Goal: Task Accomplishment & Management: Use online tool/utility

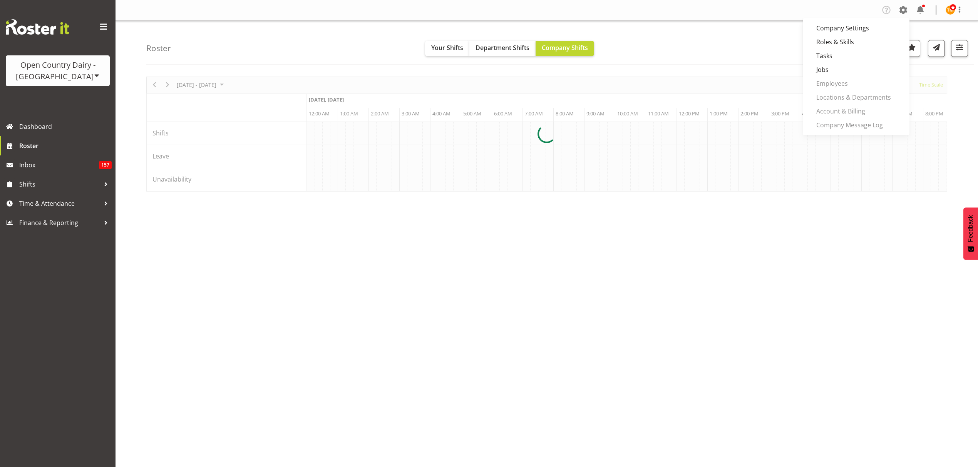
scroll to position [0, 739]
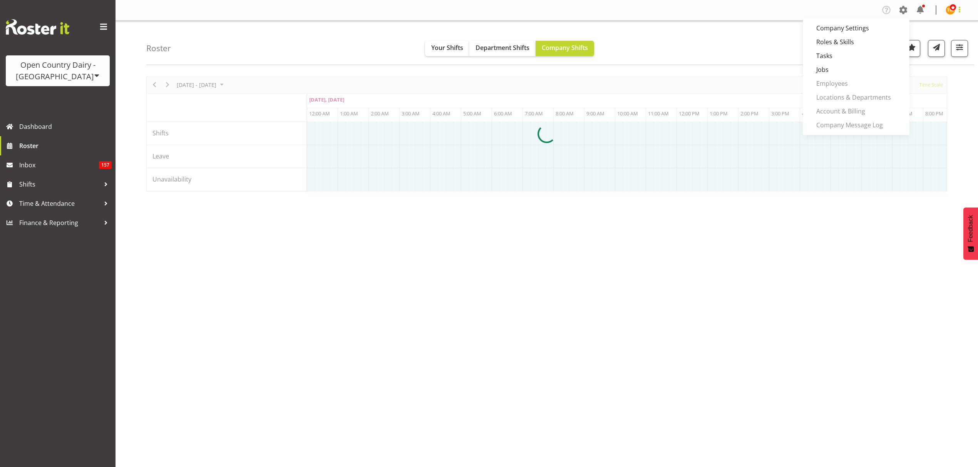
click at [960, 10] on span at bounding box center [959, 9] width 9 height 9
click at [829, 39] on div "Roster Your Shifts Department Shifts Company Shifts All Locations Clear Awarua …" at bounding box center [560, 43] width 828 height 44
click at [903, 10] on span at bounding box center [903, 10] width 12 height 12
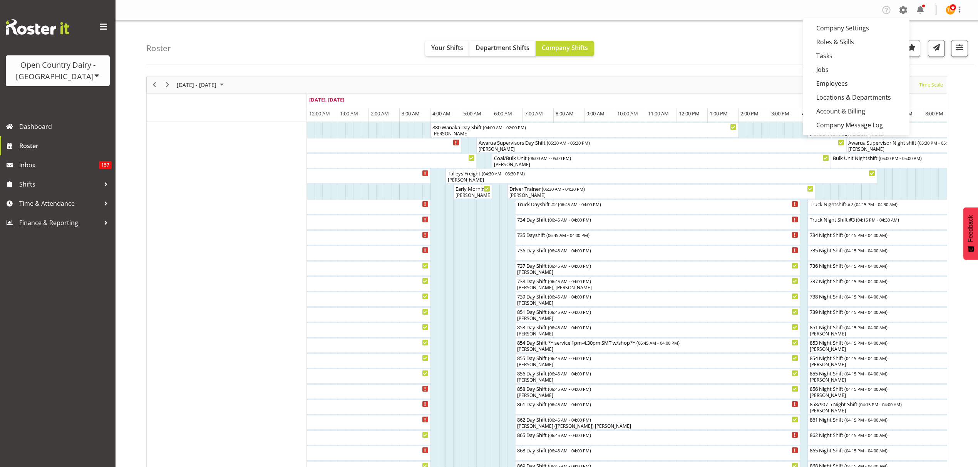
click at [905, 13] on span at bounding box center [903, 10] width 12 height 12
click at [854, 87] on link "Employees" at bounding box center [856, 84] width 107 height 14
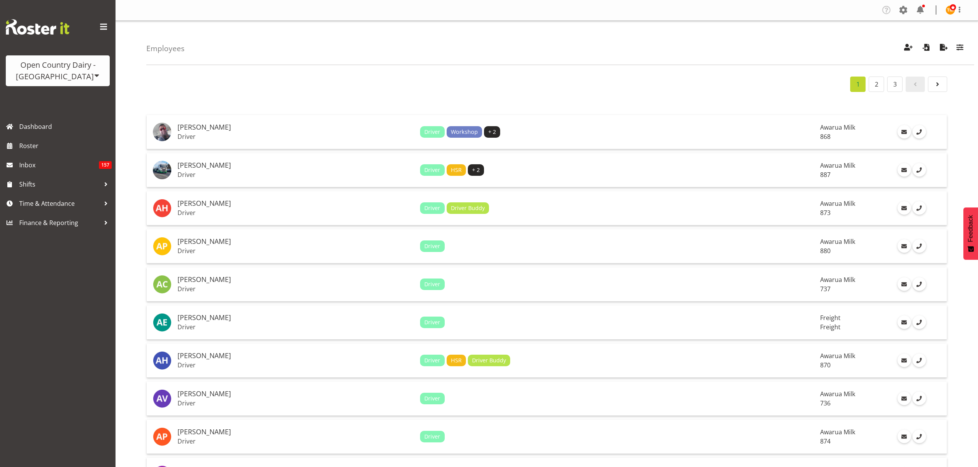
click at [969, 53] on div "Employees Showing active users Search Has Skills Enter any skills required for …" at bounding box center [560, 43] width 828 height 44
click at [962, 48] on span "button" at bounding box center [960, 47] width 10 height 10
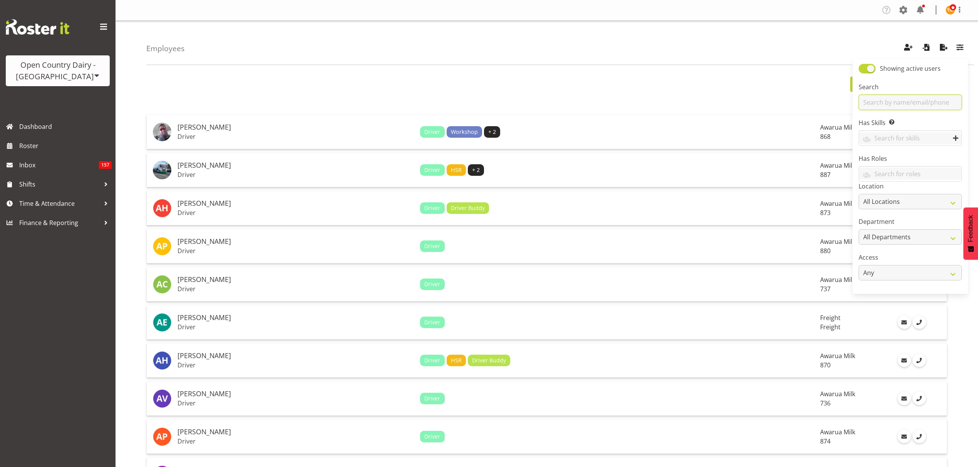
click at [874, 100] on input "text" at bounding box center [910, 102] width 103 height 15
type input "ginny"
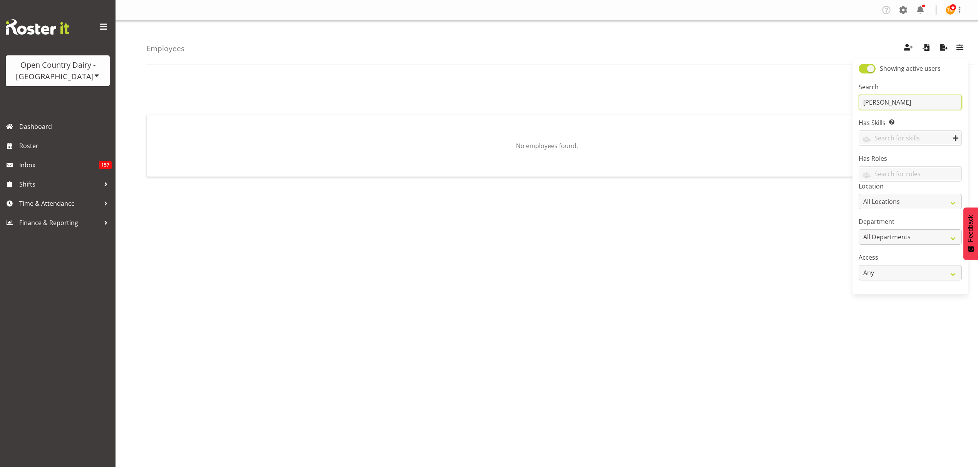
click at [880, 108] on input "ginny" at bounding box center [910, 102] width 103 height 15
click at [45, 78] on div "Open Country Dairy - [GEOGRAPHIC_DATA]" at bounding box center [57, 70] width 89 height 23
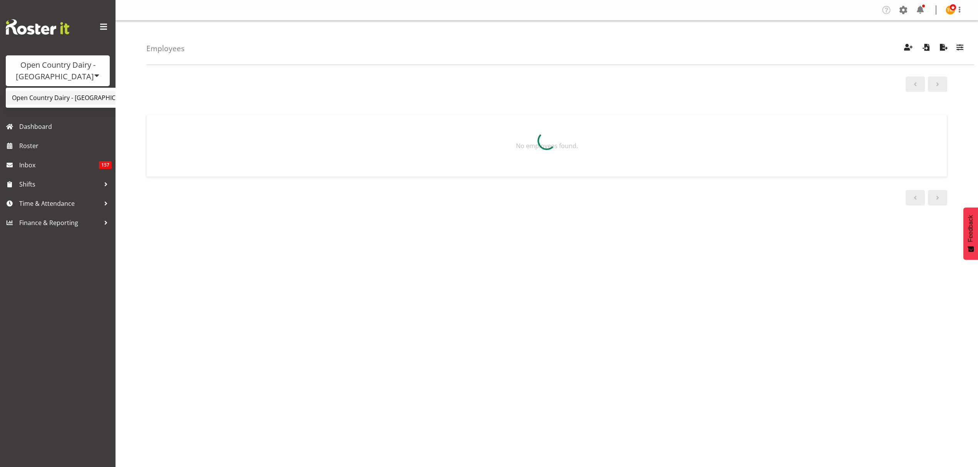
click at [75, 96] on link "Open Country Dairy - [GEOGRAPHIC_DATA]" at bounding box center [80, 98] width 149 height 14
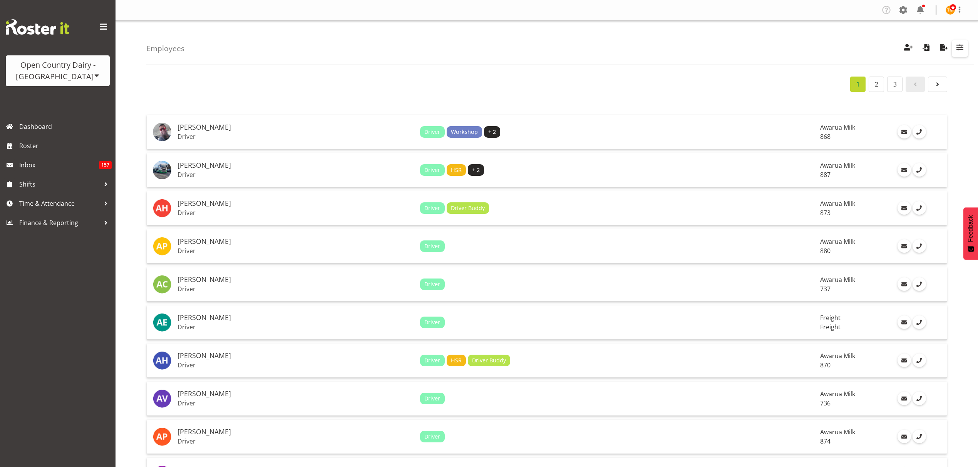
click at [958, 45] on span "button" at bounding box center [960, 47] width 10 height 10
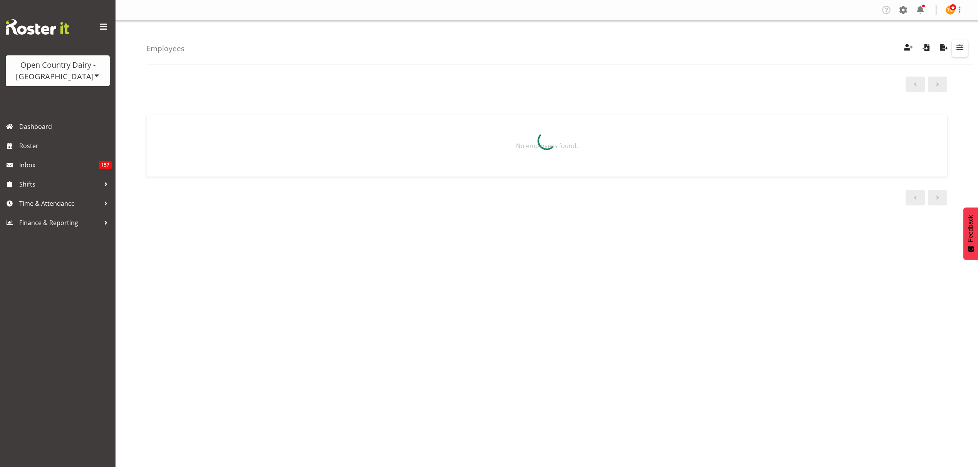
click at [960, 47] on span "button" at bounding box center [960, 47] width 10 height 10
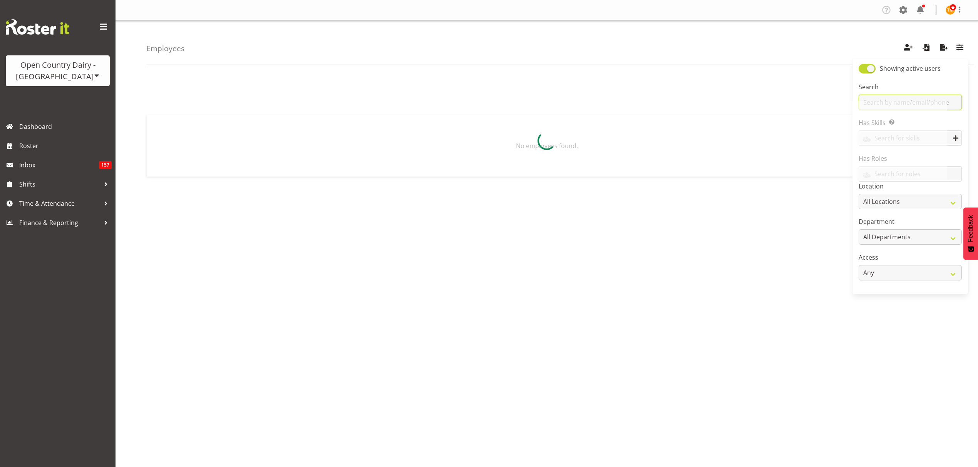
click at [946, 100] on input "text" at bounding box center [910, 102] width 103 height 15
type input "ginny"
click at [900, 110] on input "ginny" at bounding box center [910, 102] width 103 height 15
click at [68, 77] on div "Open Country Dairy - [GEOGRAPHIC_DATA]" at bounding box center [57, 70] width 89 height 23
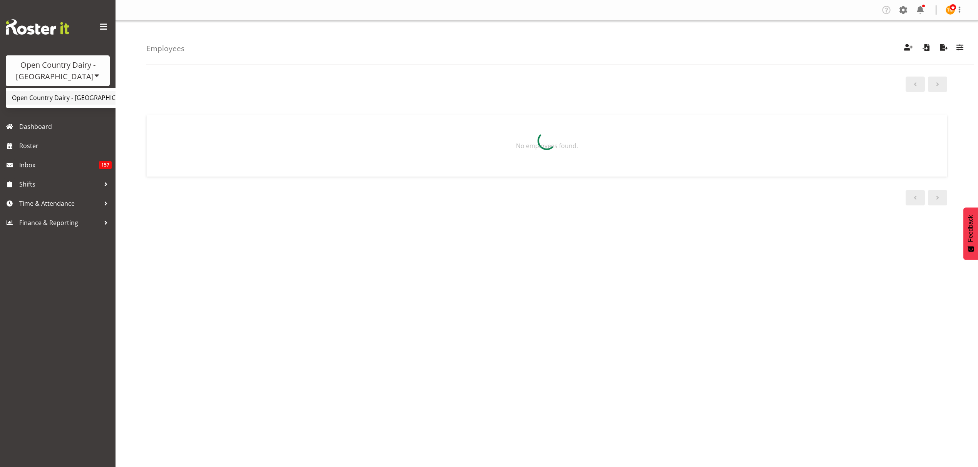
click at [80, 96] on link "Open Country Dairy - [GEOGRAPHIC_DATA]" at bounding box center [80, 98] width 149 height 14
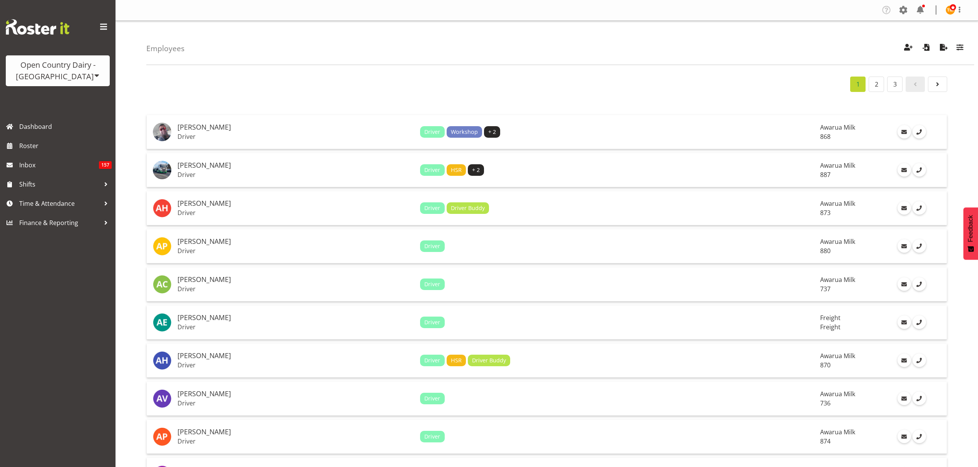
click at [263, 90] on div "1 2 3" at bounding box center [546, 84] width 801 height 15
click at [43, 141] on span "Roster" at bounding box center [65, 146] width 92 height 12
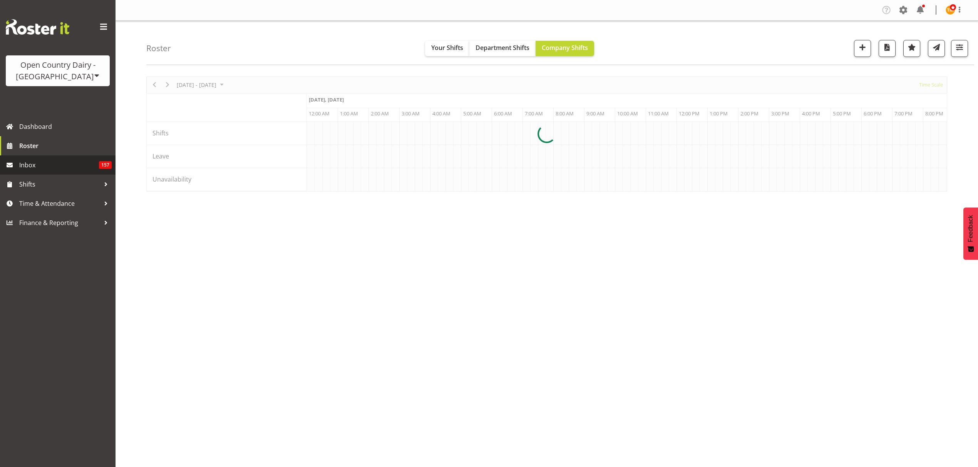
scroll to position [0, 739]
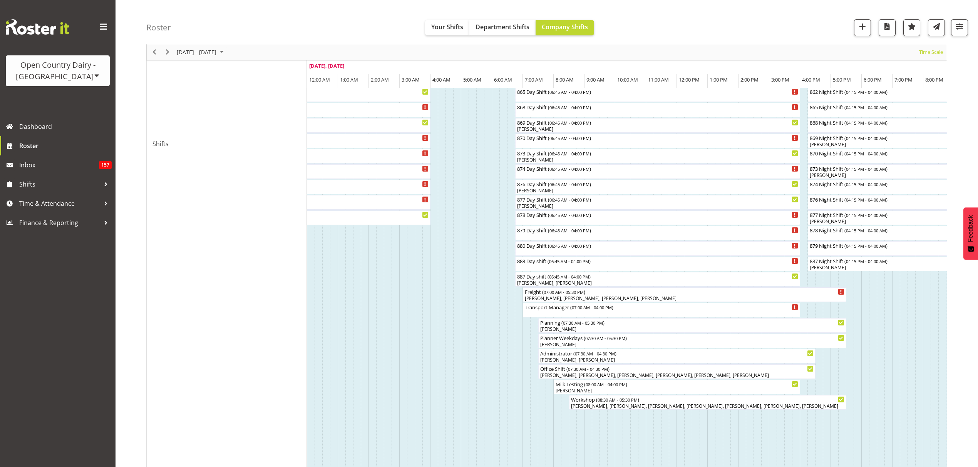
scroll to position [446, 0]
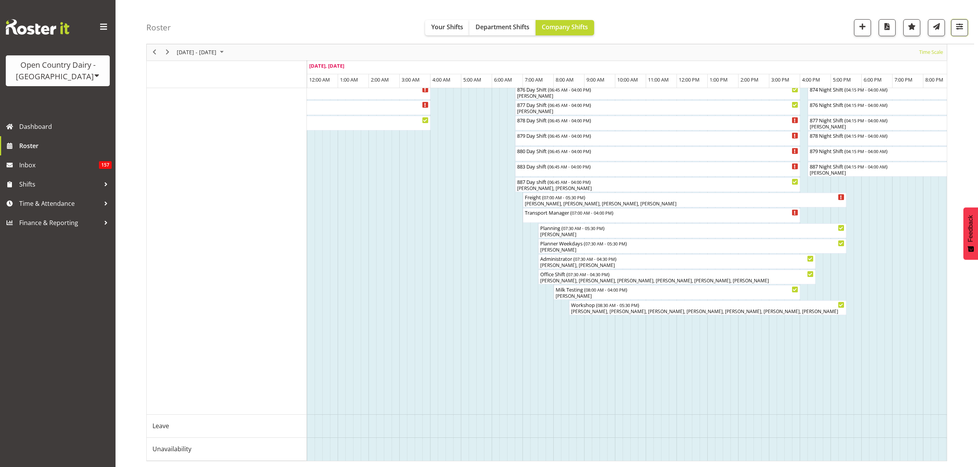
click at [965, 30] on button "button" at bounding box center [959, 27] width 17 height 17
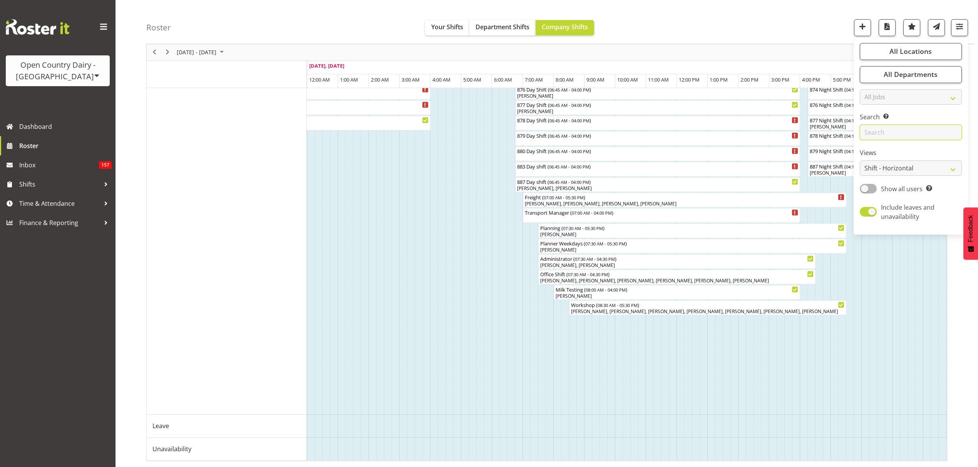
click at [930, 139] on input "text" at bounding box center [911, 132] width 102 height 15
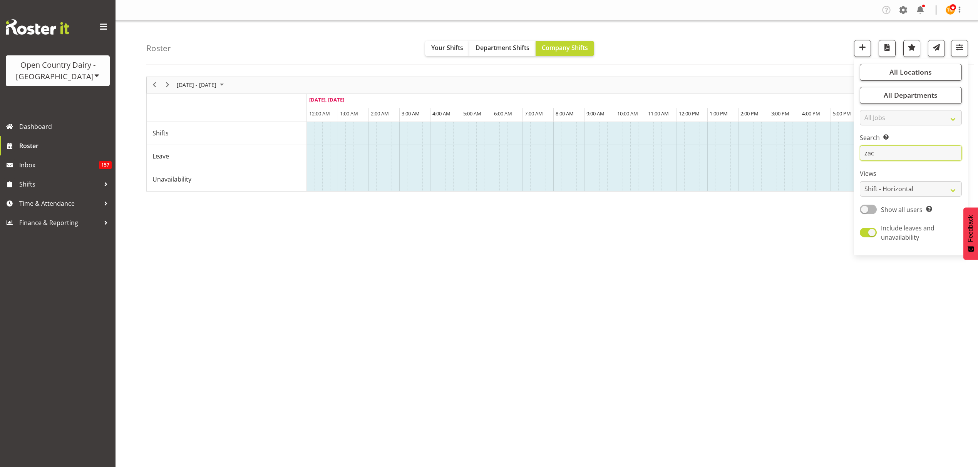
type input "zac"
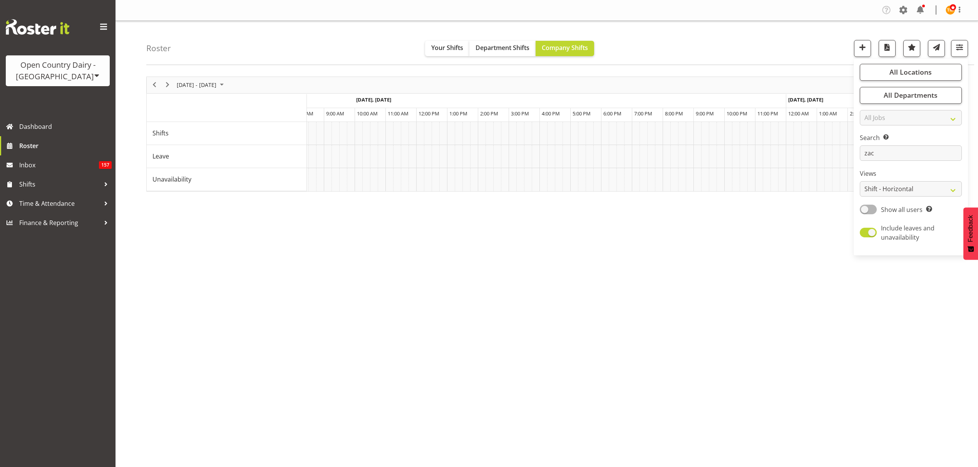
scroll to position [0, 4158]
click at [895, 151] on input "zac" at bounding box center [911, 153] width 102 height 15
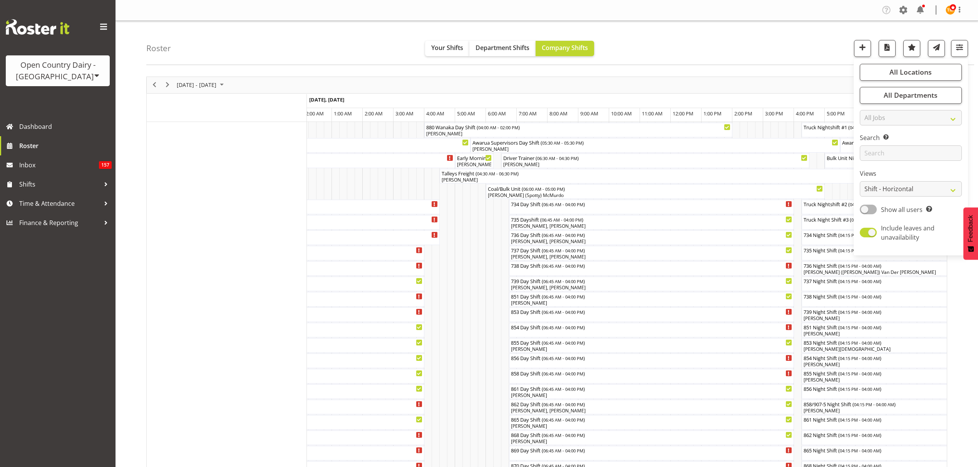
click at [687, 66] on div "Roster Your Shifts Department Shifts Company Shifts All Locations Clear Awarua …" at bounding box center [547, 463] width 862 height 885
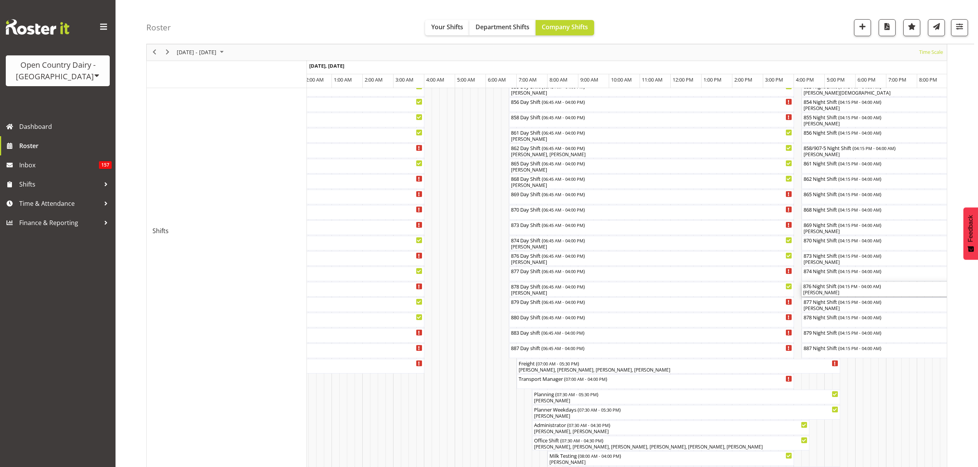
click at [834, 291] on div "[PERSON_NAME]" at bounding box center [982, 293] width 359 height 7
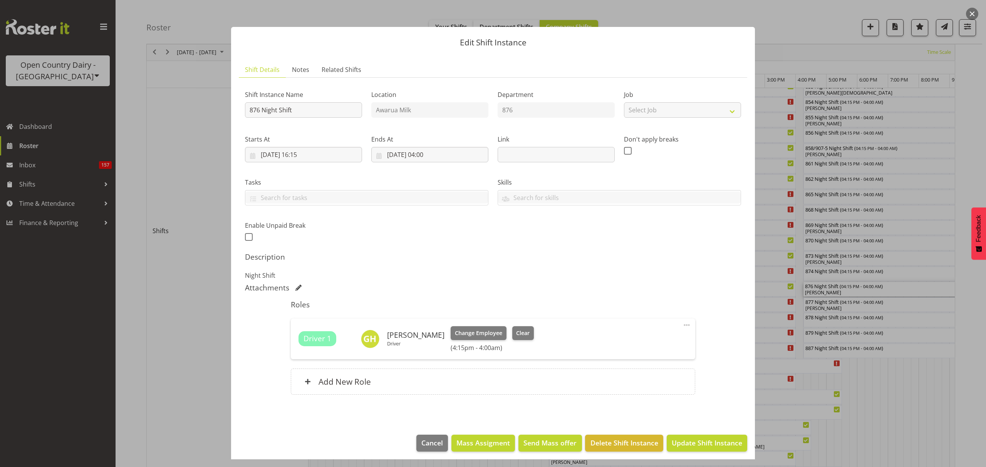
click at [901, 316] on div at bounding box center [493, 233] width 986 height 467
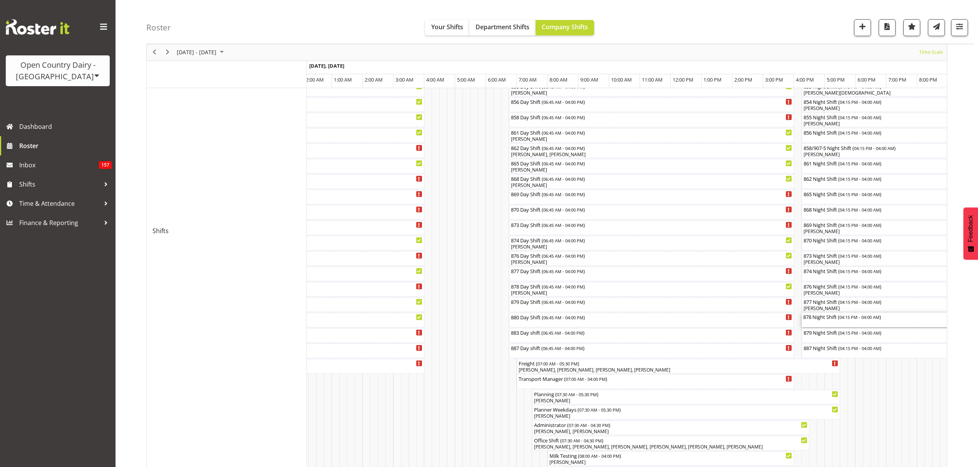
click at [846, 323] on div "878 Night Shift ( 04:15 PM - 04:00 AM )" at bounding box center [982, 320] width 359 height 15
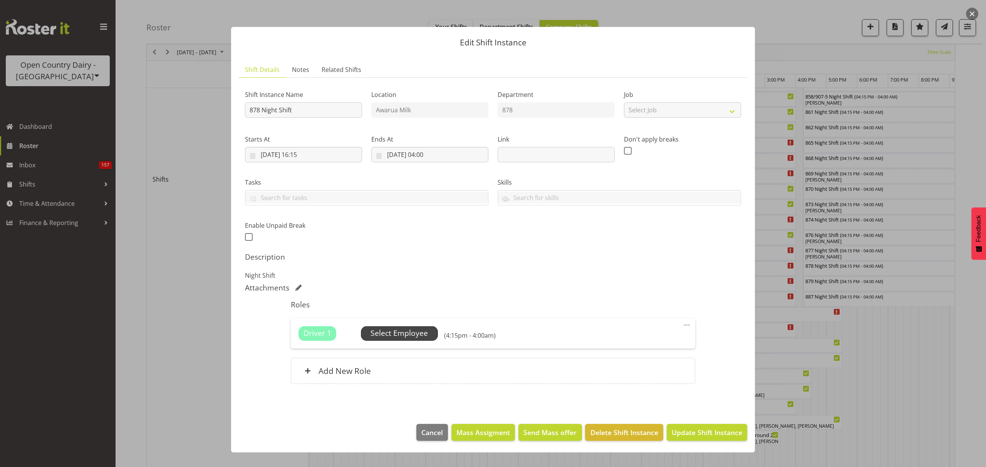
click at [409, 330] on span "Select Employee" at bounding box center [398, 333] width 57 height 11
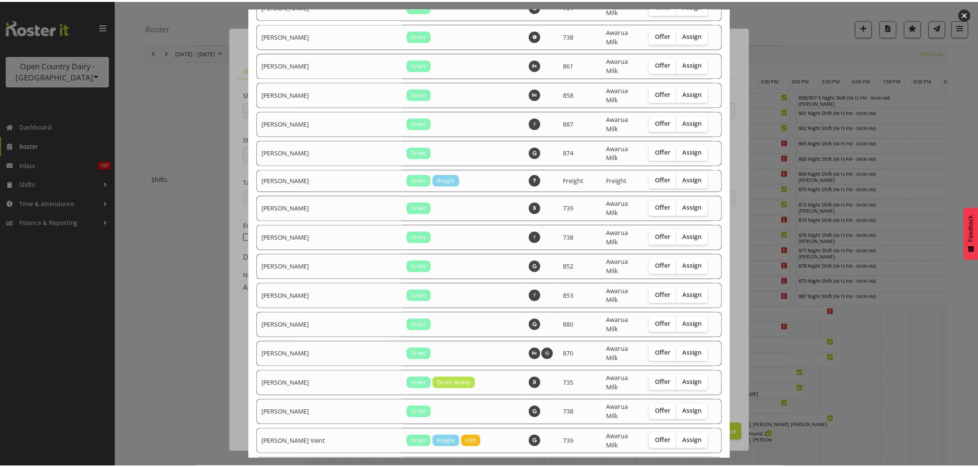
scroll to position [1137, 0]
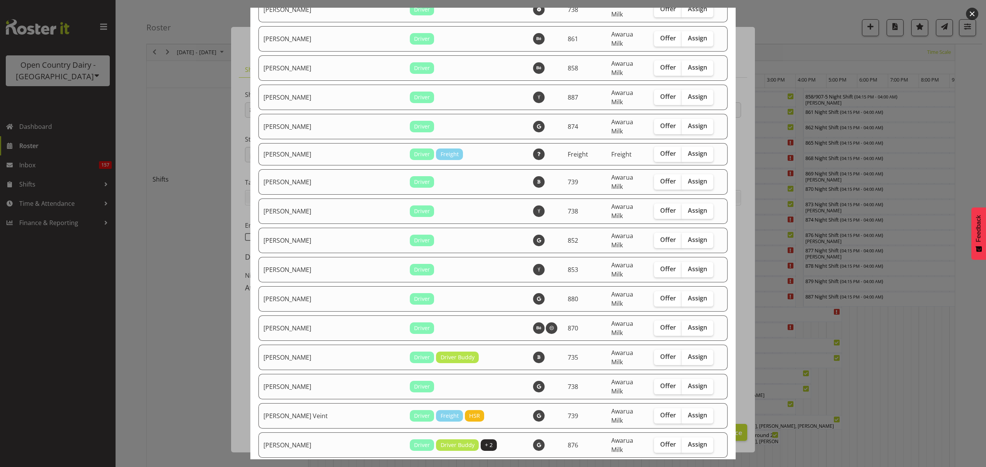
checkbox input "true"
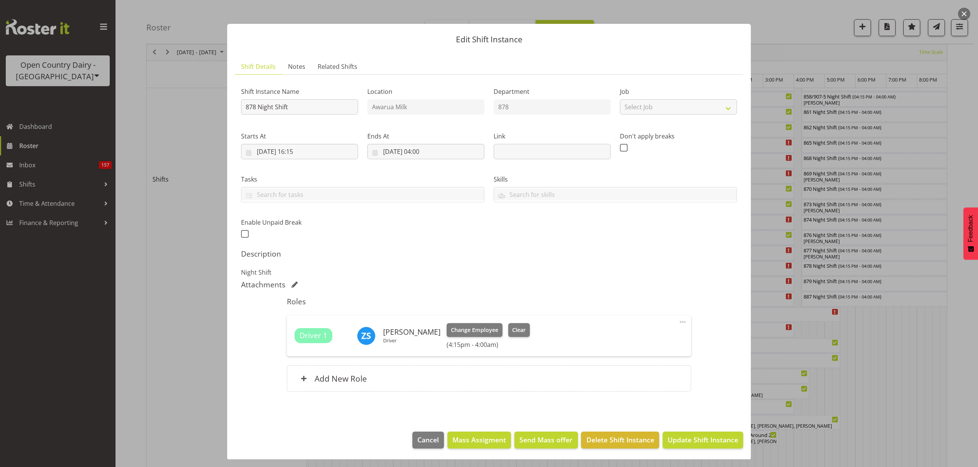
scroll to position [5, 0]
click at [695, 442] on span "Update Shift Instance" at bounding box center [703, 439] width 70 height 10
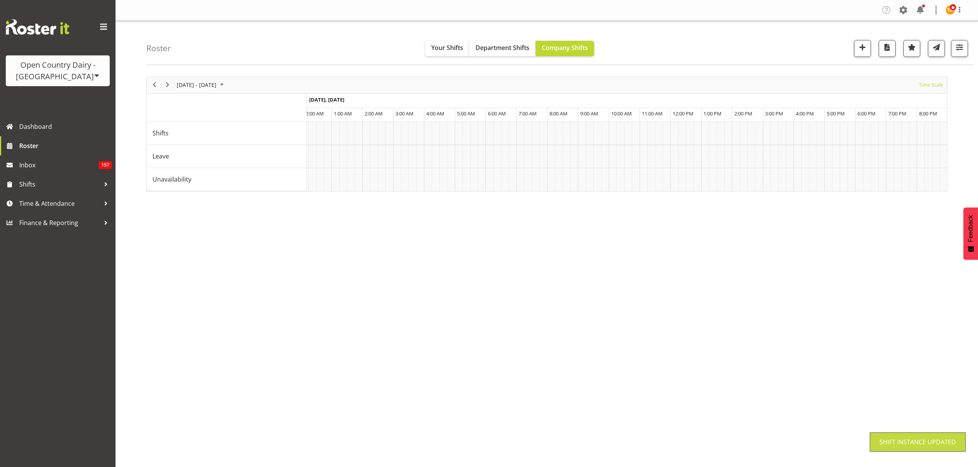
scroll to position [0, 0]
